Goal: Information Seeking & Learning: Learn about a topic

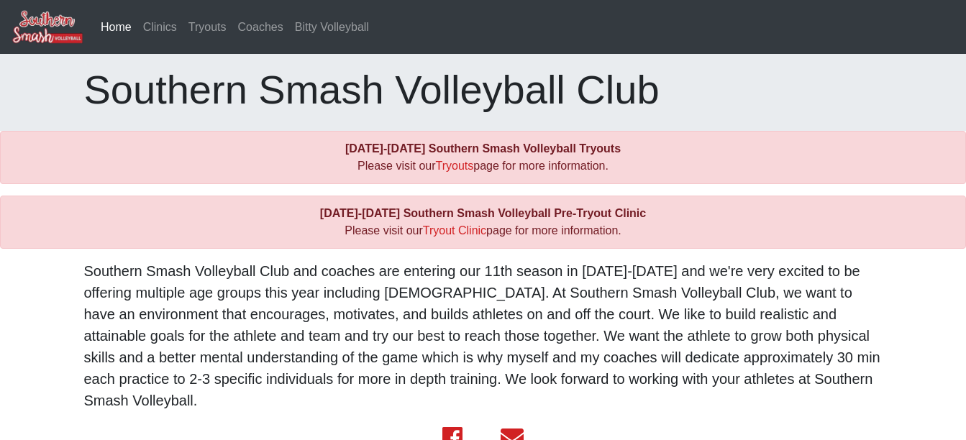
scroll to position [40, 0]
click at [454, 170] on link "Tryouts" at bounding box center [455, 166] width 38 height 12
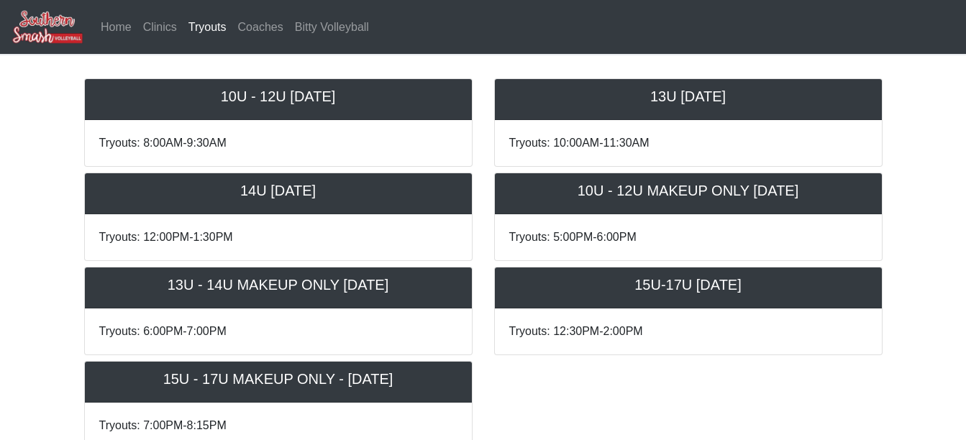
scroll to position [480, 0]
